Goal: Navigation & Orientation: Find specific page/section

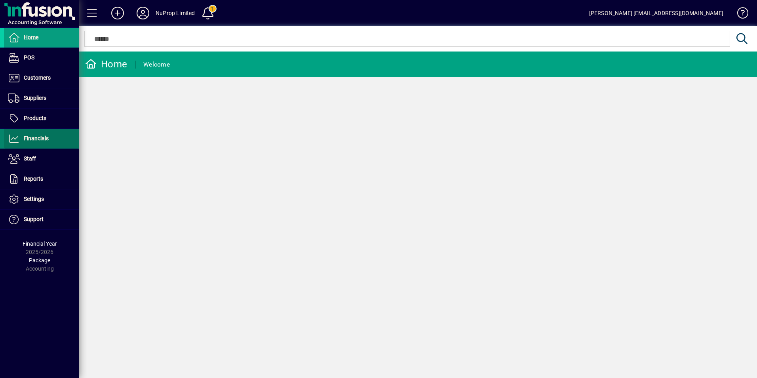
click at [38, 139] on span "Financials" at bounding box center [36, 138] width 25 height 6
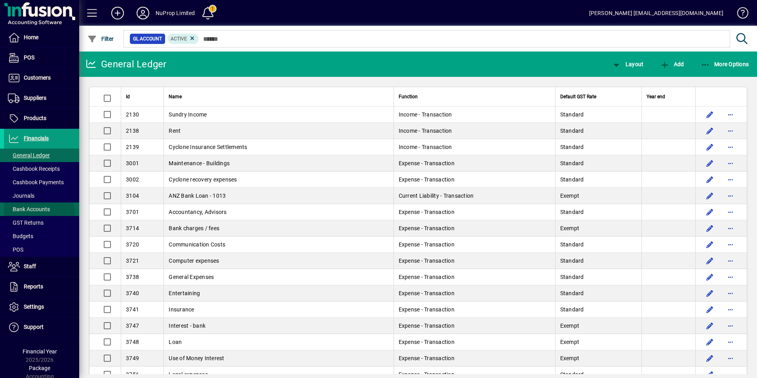
click at [39, 212] on span "Bank Accounts" at bounding box center [29, 209] width 42 height 6
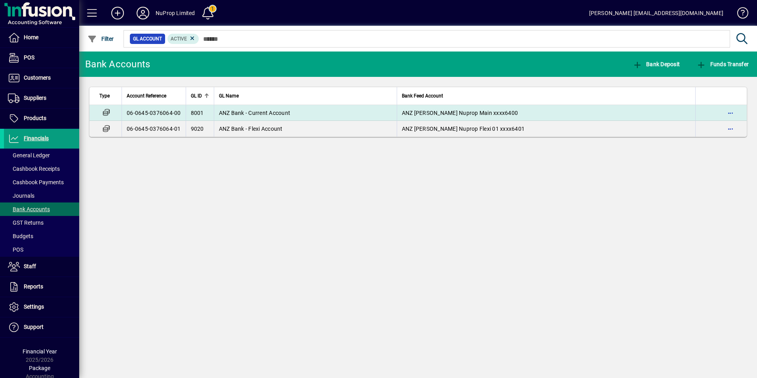
click at [243, 111] on span "ANZ Bank - Current Account" at bounding box center [255, 113] width 72 height 6
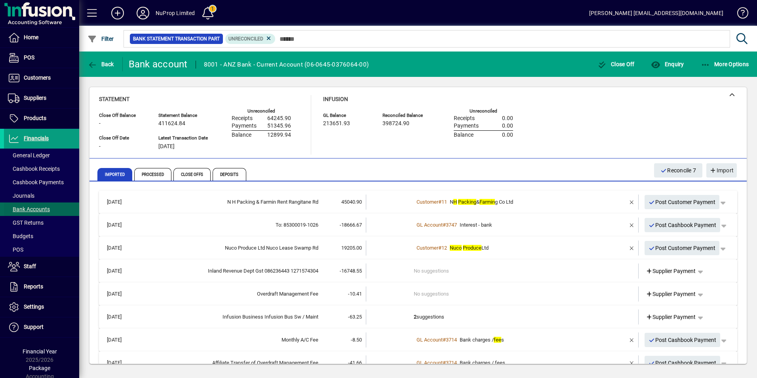
click at [21, 207] on span "Bank Accounts" at bounding box center [29, 209] width 42 height 6
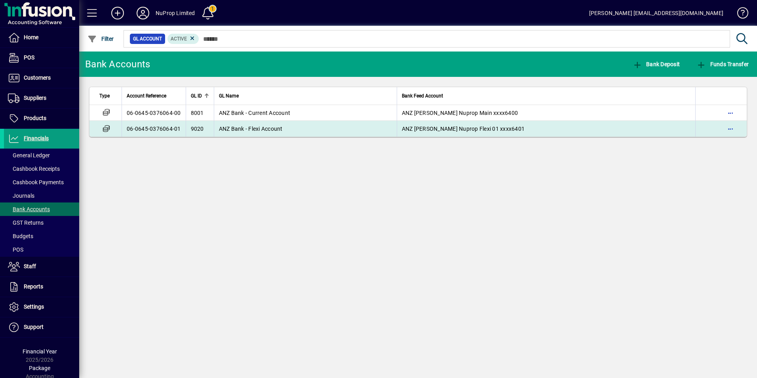
click at [237, 129] on span "ANZ Bank - Flexi Account" at bounding box center [251, 128] width 64 height 6
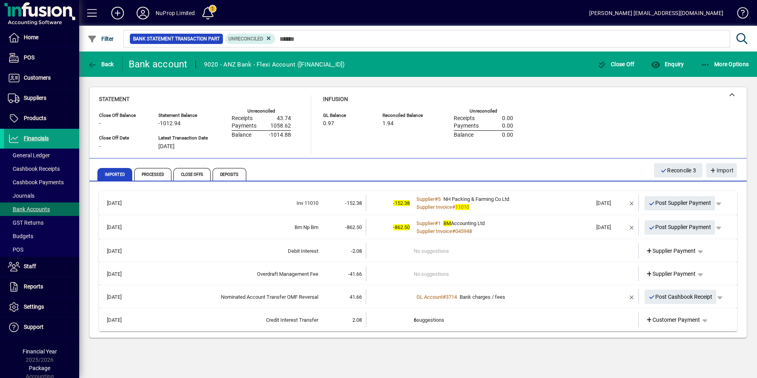
click at [143, 13] on icon at bounding box center [143, 13] width 16 height 13
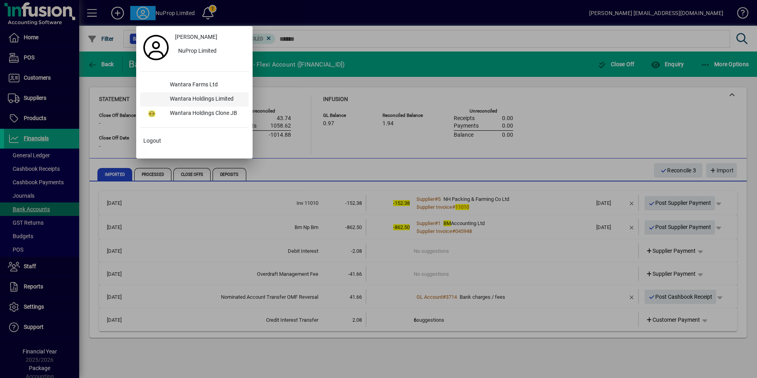
click at [205, 99] on div "Wantara Holdings Limited" at bounding box center [205, 99] width 85 height 14
